Goal: Check status

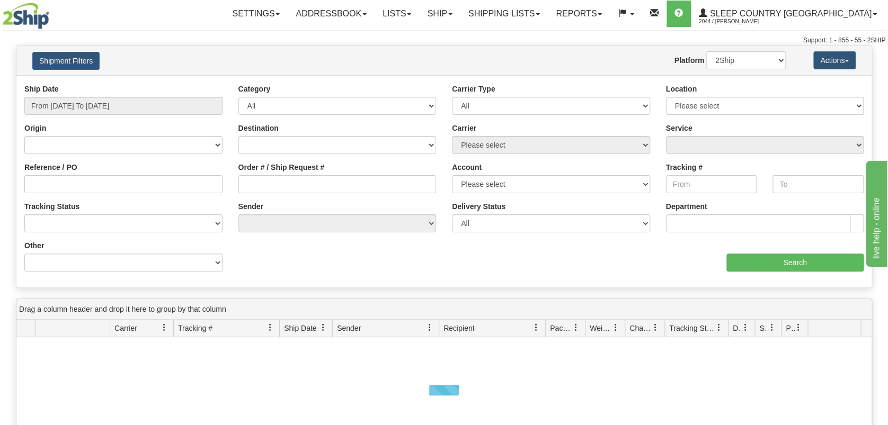
drag, startPoint x: 233, startPoint y: 183, endPoint x: 279, endPoint y: 190, distance: 46.2
click at [234, 184] on div "Order # / Ship Request #" at bounding box center [337, 181] width 214 height 39
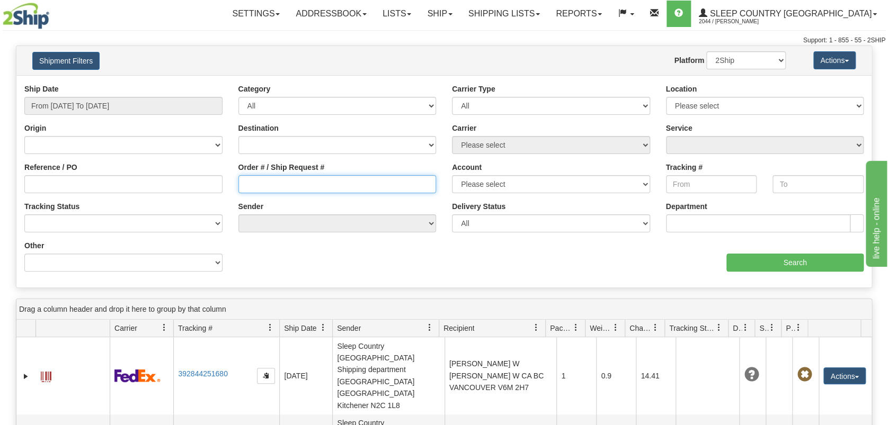
click at [280, 189] on input "Order # / Ship Request #" at bounding box center [337, 184] width 198 height 18
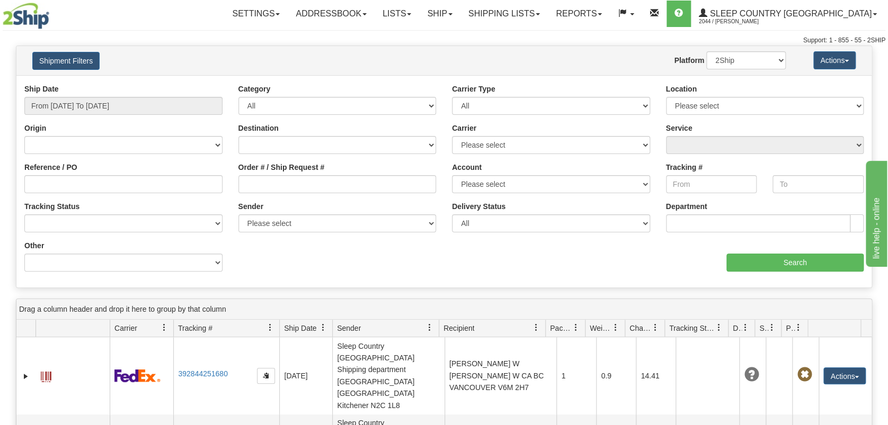
click at [82, 94] on div "Ship Date From [DATE] To [DATE]" at bounding box center [123, 99] width 198 height 31
click at [94, 104] on input "From [DATE] To [DATE]" at bounding box center [123, 106] width 198 height 18
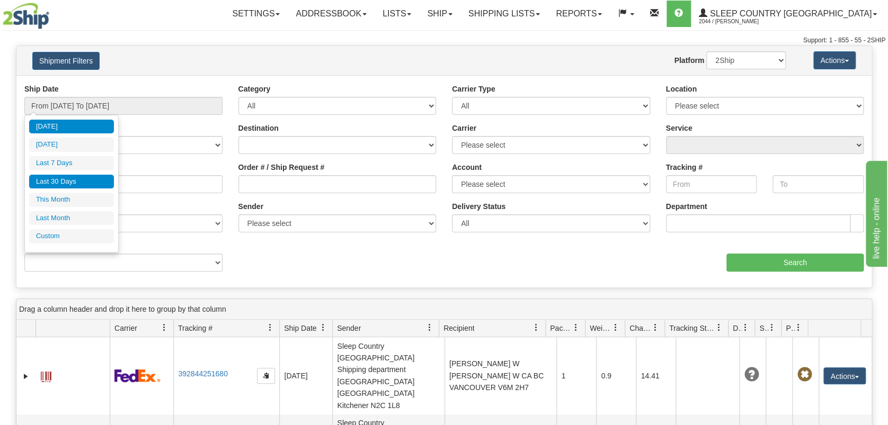
click at [101, 178] on li "Last 30 Days" at bounding box center [71, 182] width 85 height 14
type input "From [DATE] To [DATE]"
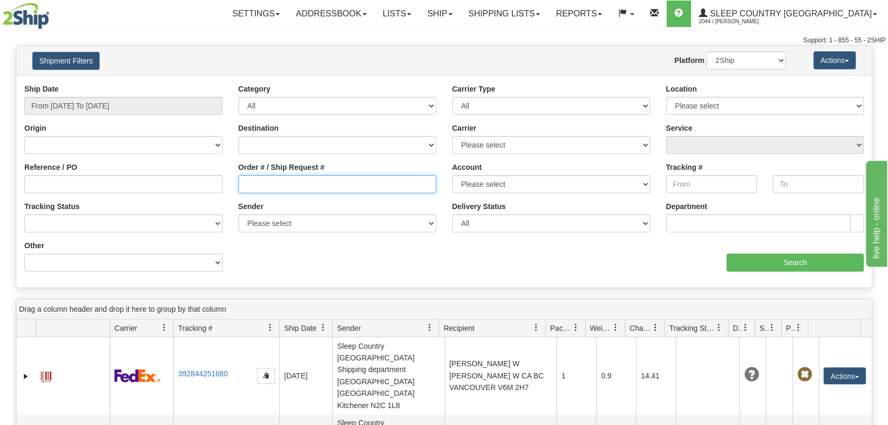
click at [253, 186] on input "Order # / Ship Request #" at bounding box center [337, 184] width 198 height 18
paste input "9000I042090"
type input "9000I042090"
click at [756, 256] on input "Search" at bounding box center [794, 263] width 137 height 18
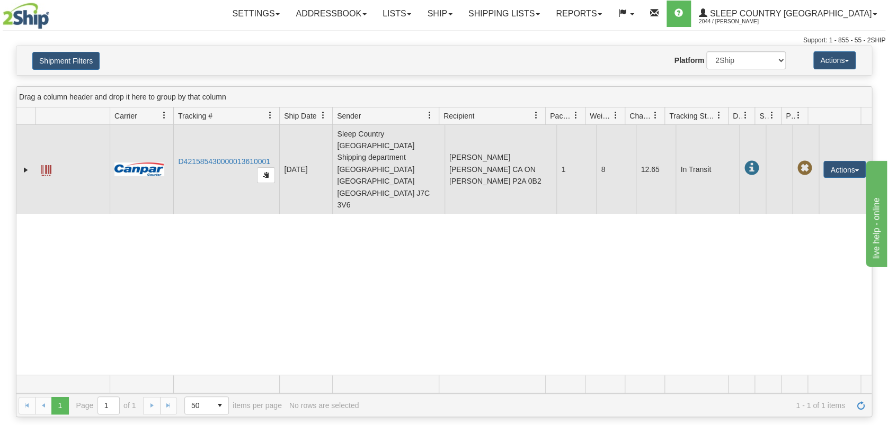
click at [195, 127] on td "D421585430000013610001" at bounding box center [226, 169] width 106 height 89
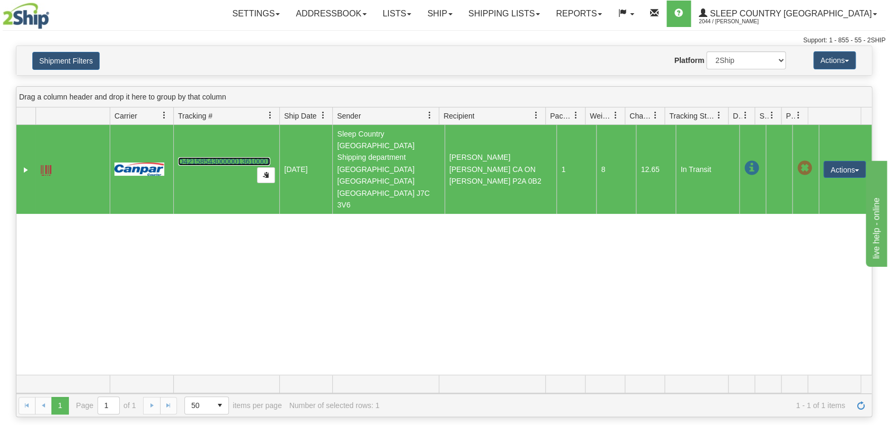
click at [201, 157] on link "D421585430000013610001" at bounding box center [224, 161] width 92 height 8
